Goal: Task Accomplishment & Management: Manage account settings

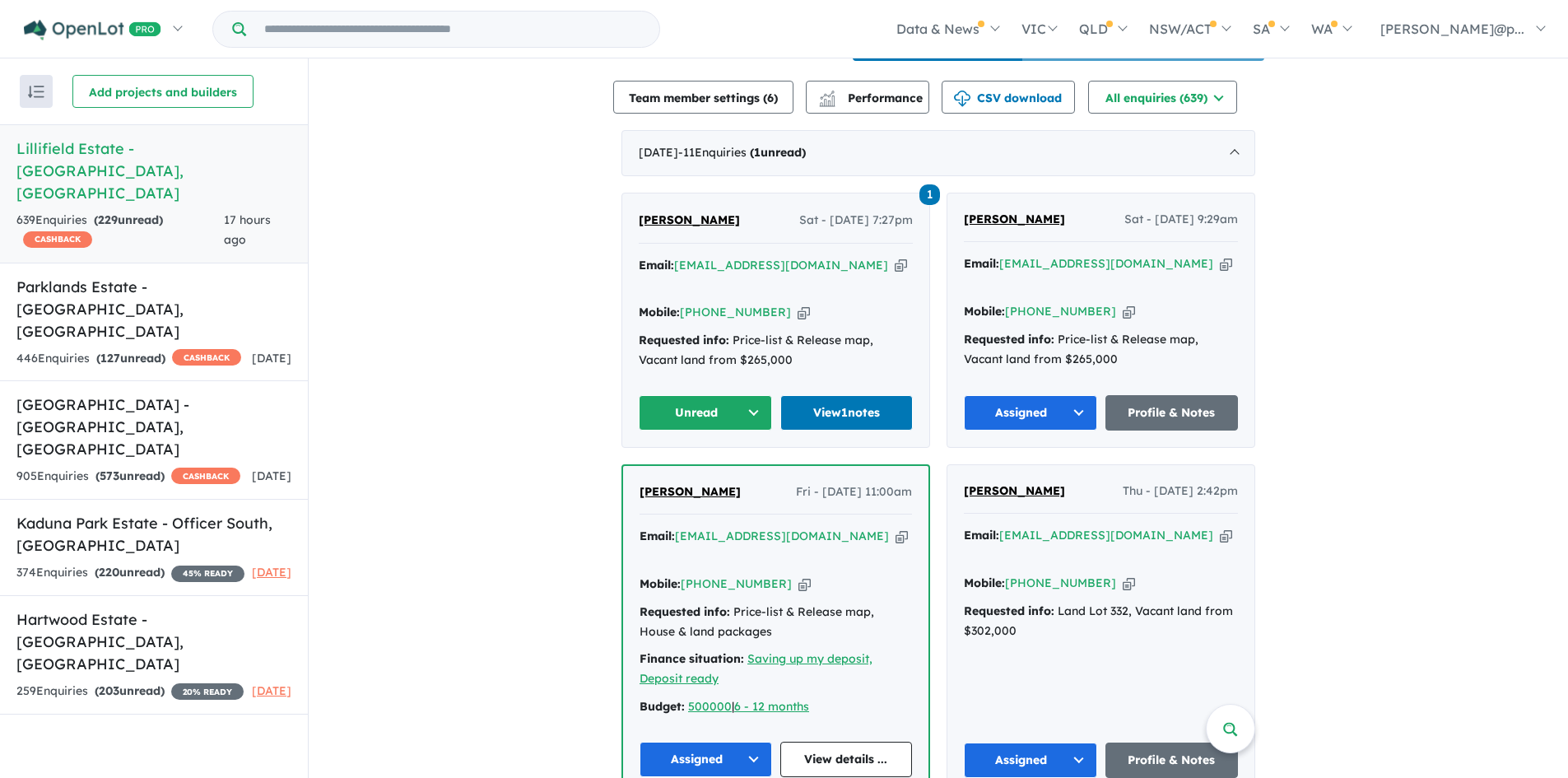
scroll to position [604, 0]
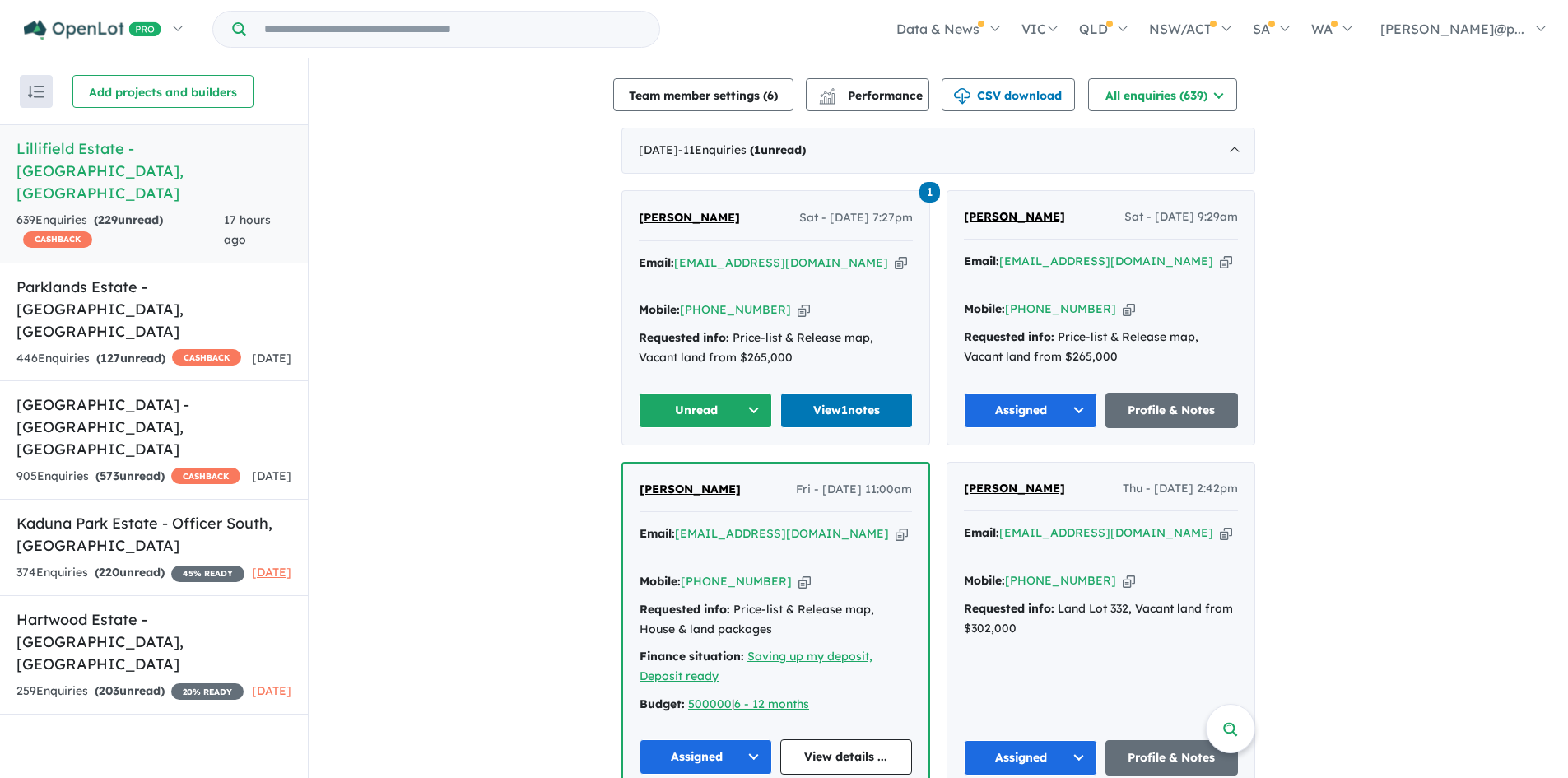
click at [923, 186] on span "1" at bounding box center [929, 191] width 20 height 20
click at [798, 301] on icon "button" at bounding box center [804, 310] width 13 height 17
click at [895, 260] on icon "button" at bounding box center [901, 263] width 13 height 17
click at [921, 183] on span "1" at bounding box center [929, 191] width 20 height 20
click at [798, 301] on icon "button" at bounding box center [804, 310] width 13 height 17
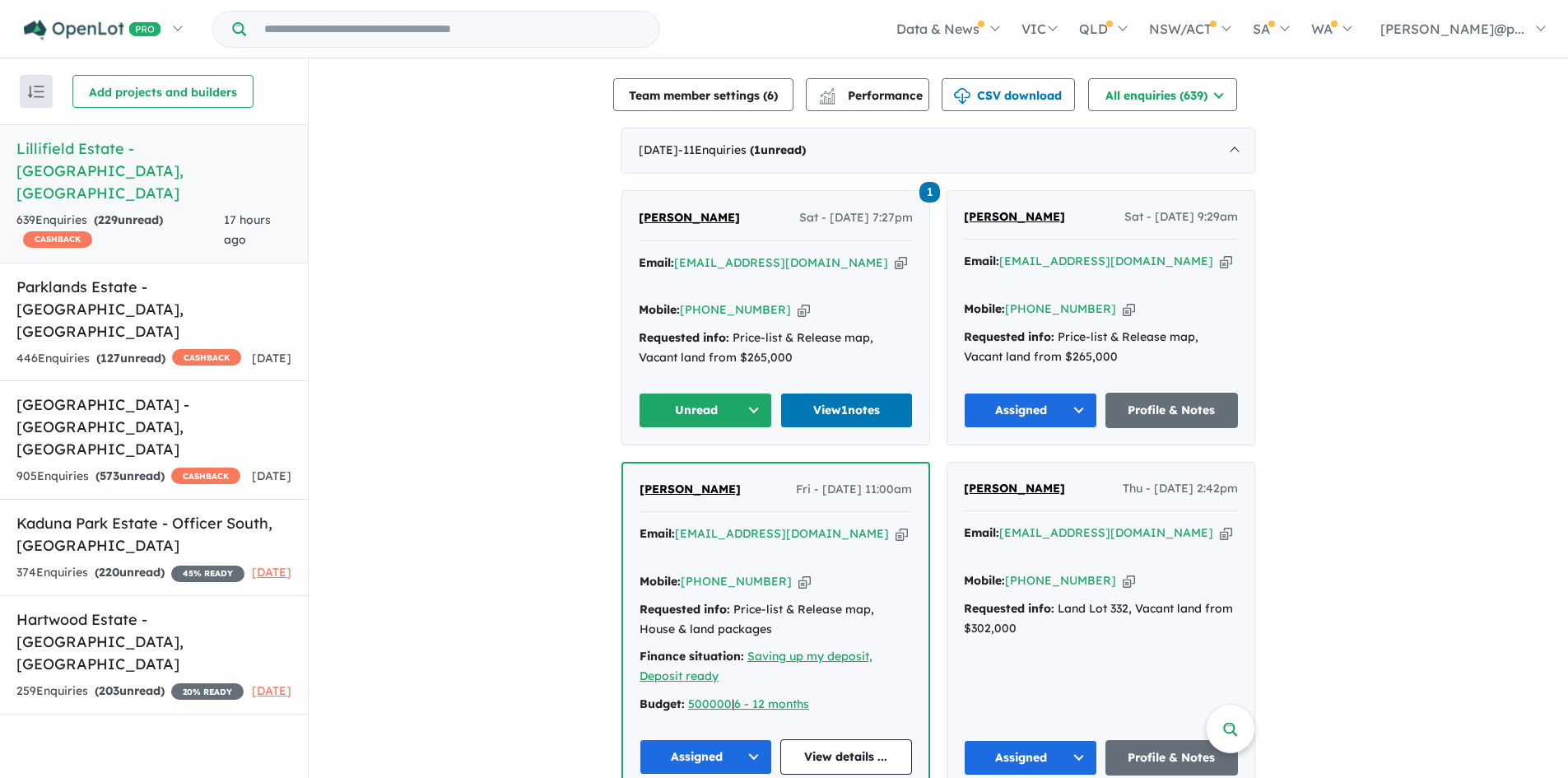
click at [895, 254] on icon "button" at bounding box center [901, 263] width 13 height 17
click at [740, 393] on button "Unread" at bounding box center [705, 411] width 133 height 35
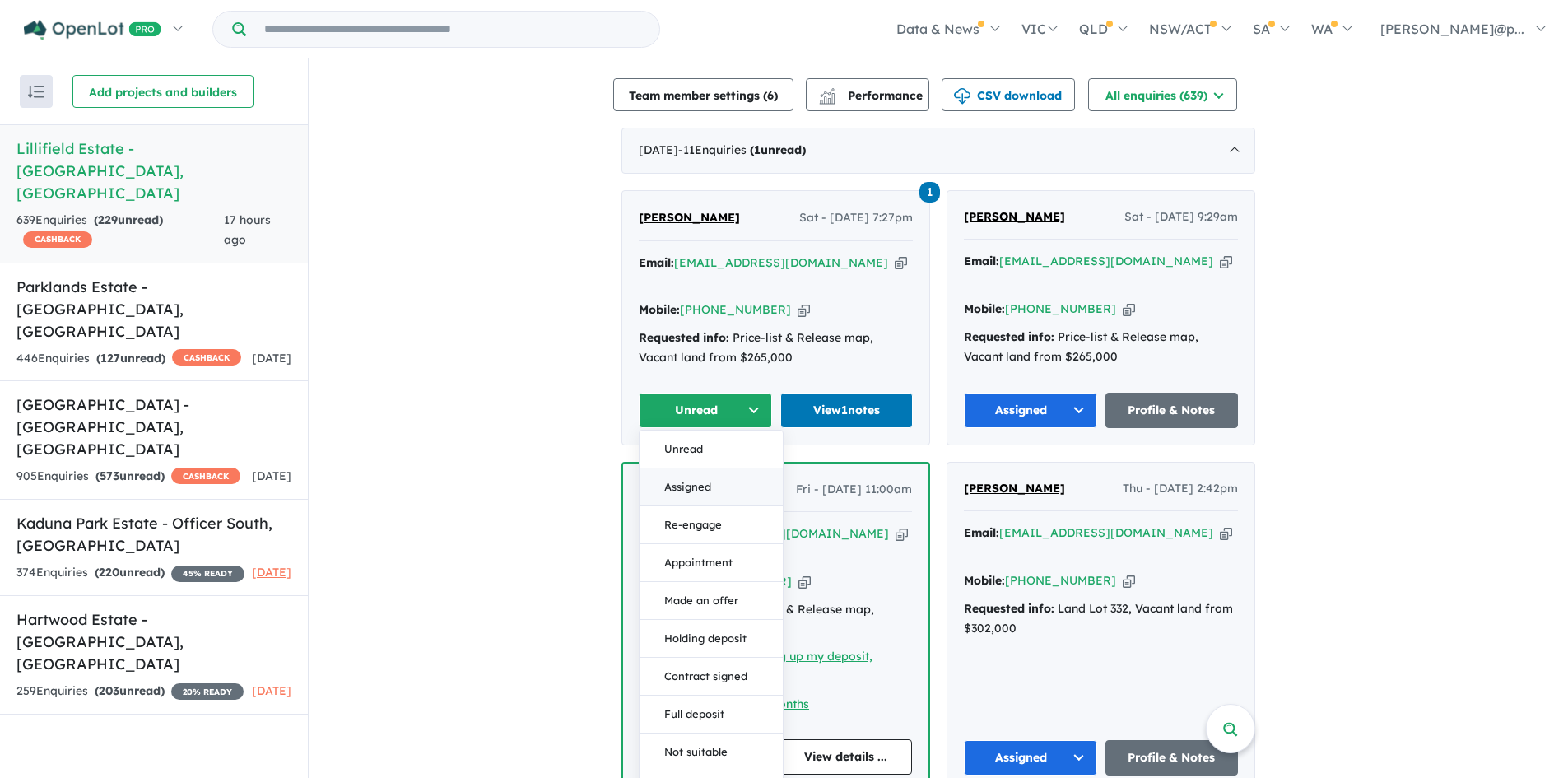
click at [703, 469] on button "Assigned" at bounding box center [712, 488] width 144 height 38
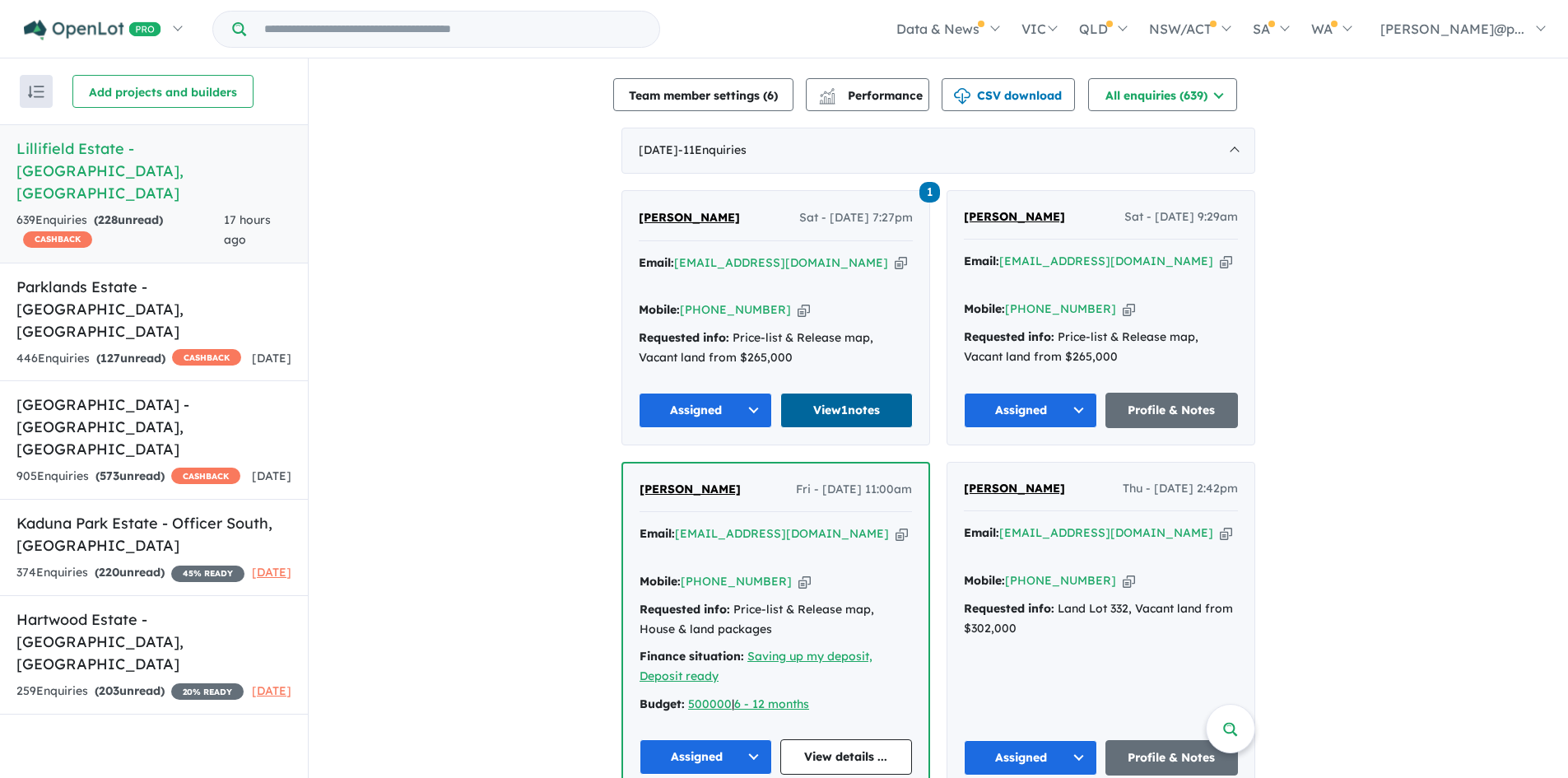
click at [812, 393] on link "View 1 notes" at bounding box center [847, 411] width 133 height 35
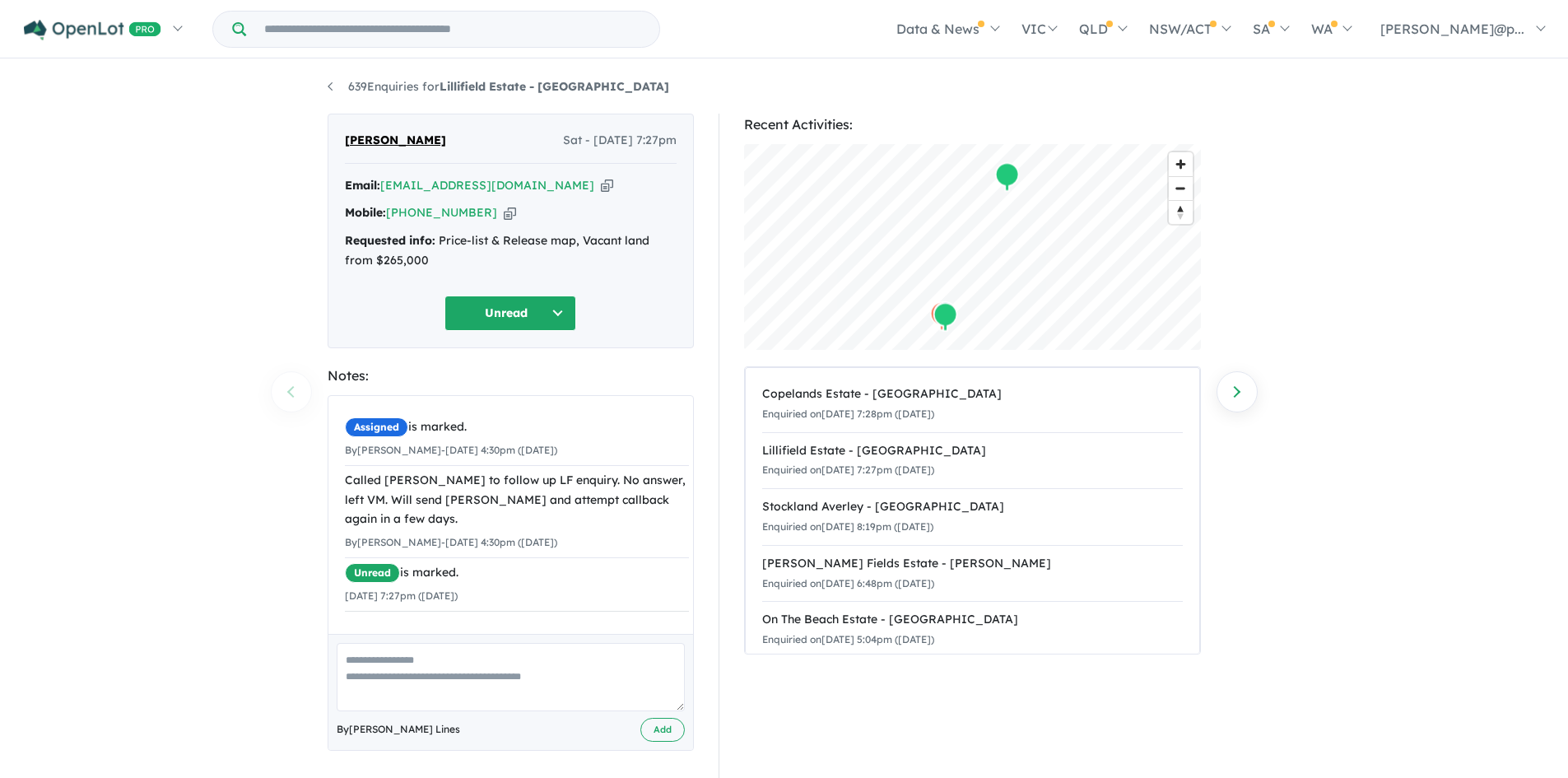
click at [578, 457] on div "By [PERSON_NAME] - [DATE] 4:30pm ([DATE])" at bounding box center [517, 451] width 344 height 19
drag, startPoint x: 599, startPoint y: 616, endPoint x: 347, endPoint y: 423, distance: 317.4
click at [347, 423] on ul "Assigned is marked. By Eden Facey-Smith - 12/05/2025 4:30pm (Monday) Called Mic…" at bounding box center [517, 539] width 344 height 253
copy ul "Assigned is marked. By Eden Facey-Smith - 12/05/2025 4:30pm (Monday) Called Mic…"
